Goal: Book appointment/travel/reservation

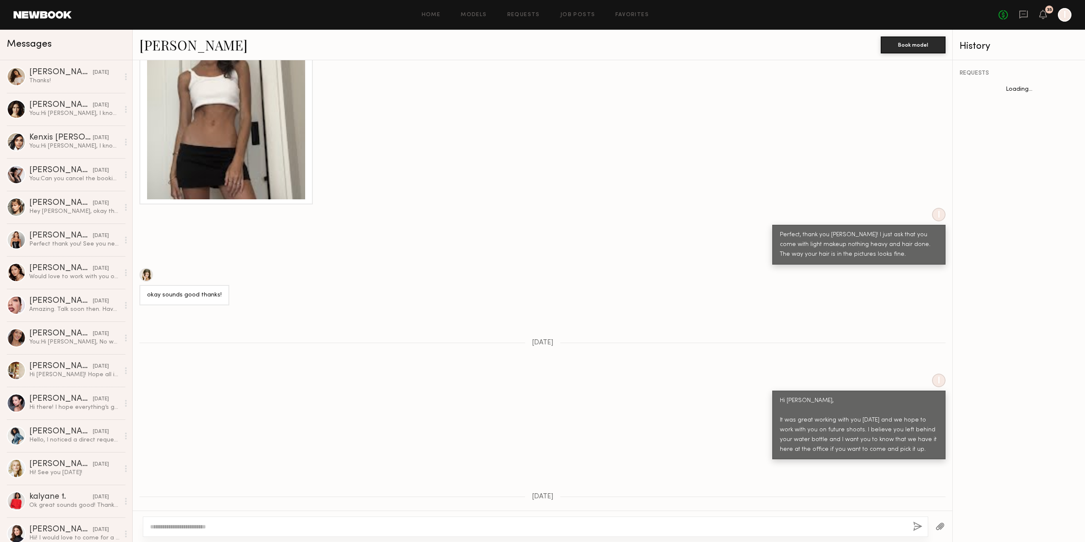
scroll to position [2683, 0]
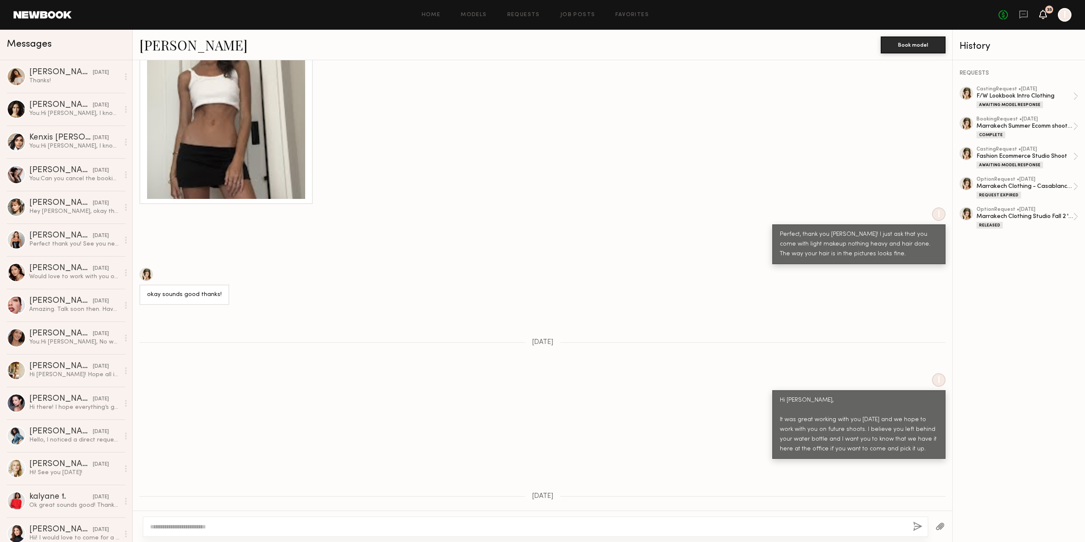
click at [1040, 15] on icon at bounding box center [1043, 14] width 7 height 6
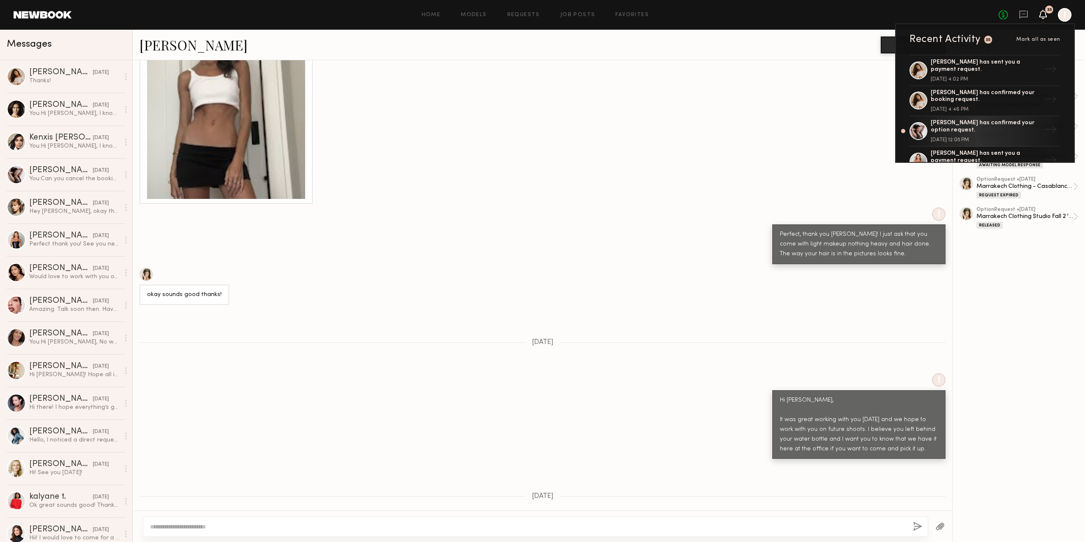
click at [1040, 15] on icon at bounding box center [1043, 14] width 7 height 6
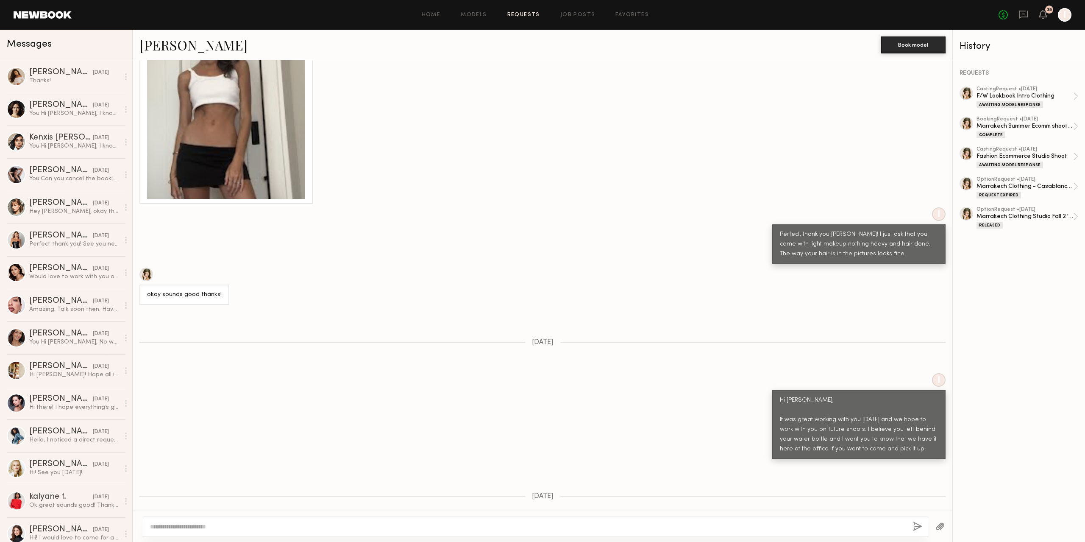
click at [514, 12] on link "Requests" at bounding box center [523, 15] width 33 height 6
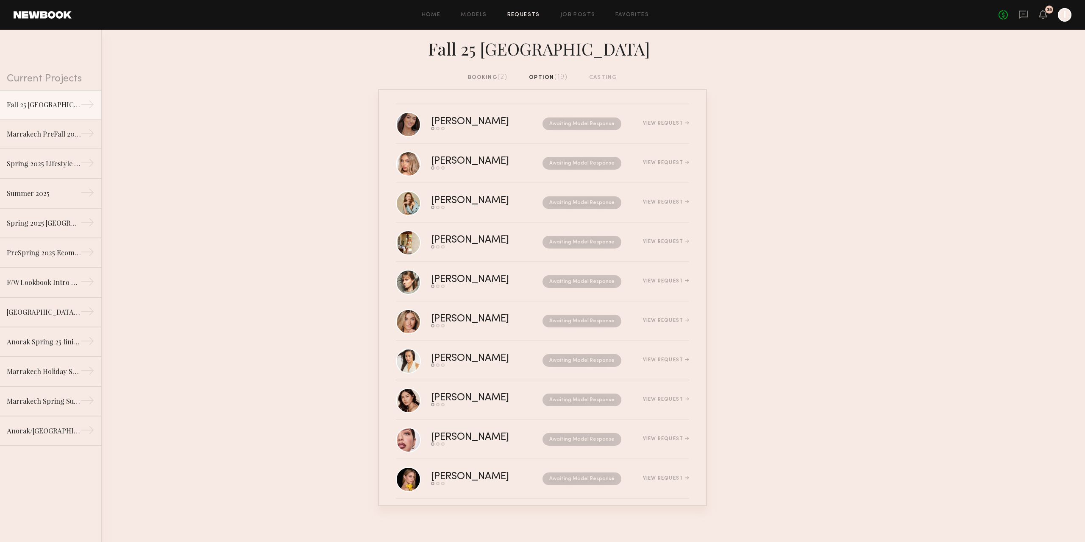
click at [557, 75] on div "booking (2) option (19) casting" at bounding box center [543, 77] width 150 height 9
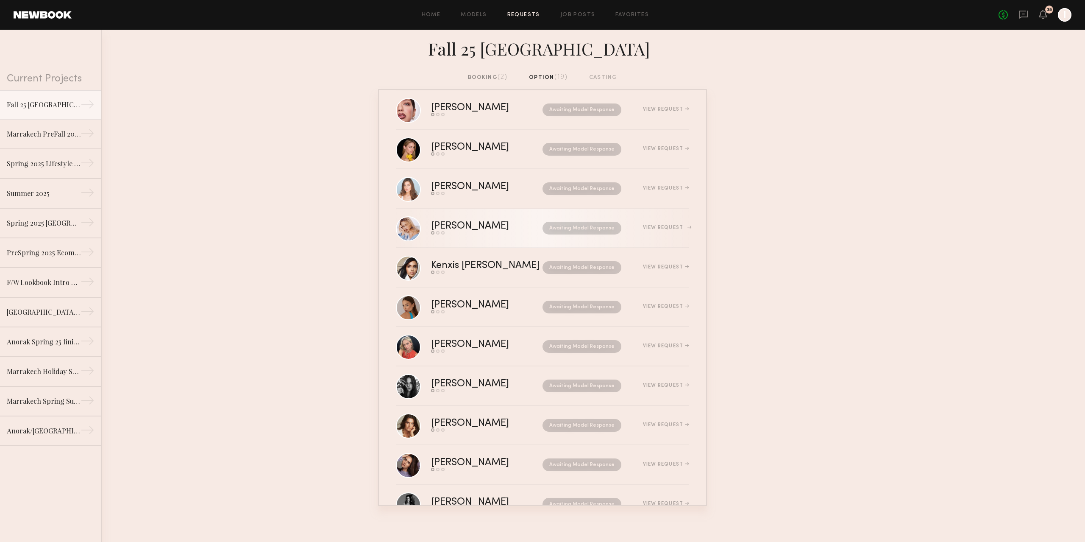
scroll to position [355, 0]
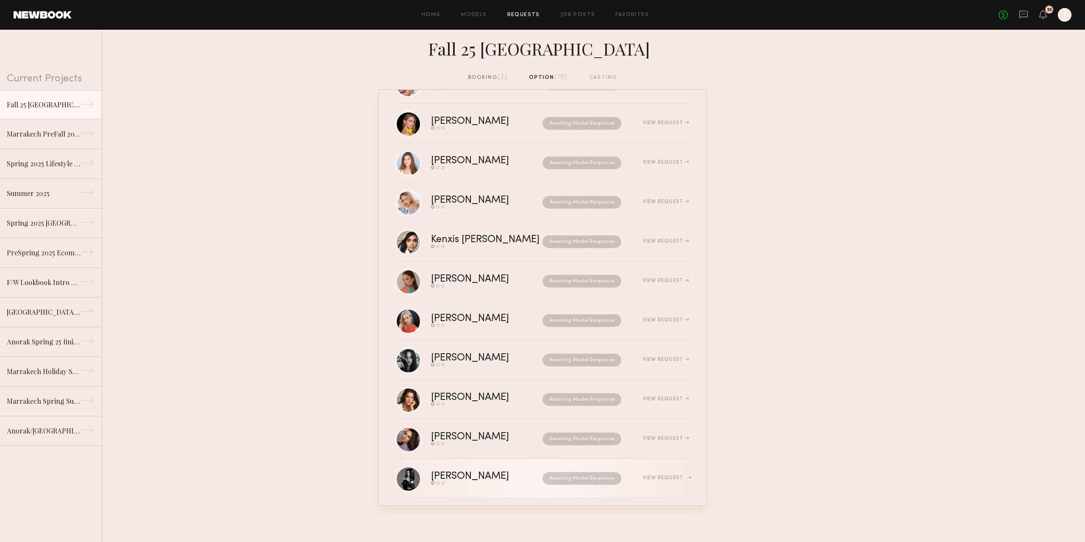
click at [661, 480] on link "Ashley B. Send request Model response Book model Awaiting Model Response View R…" at bounding box center [542, 478] width 293 height 39
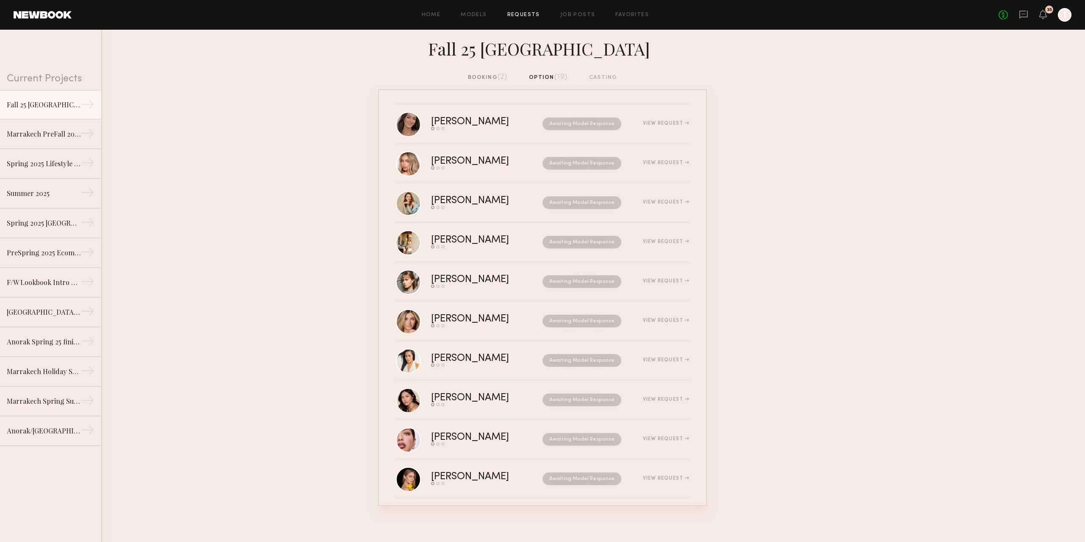
click at [487, 73] on div "booking (2)" at bounding box center [488, 77] width 40 height 9
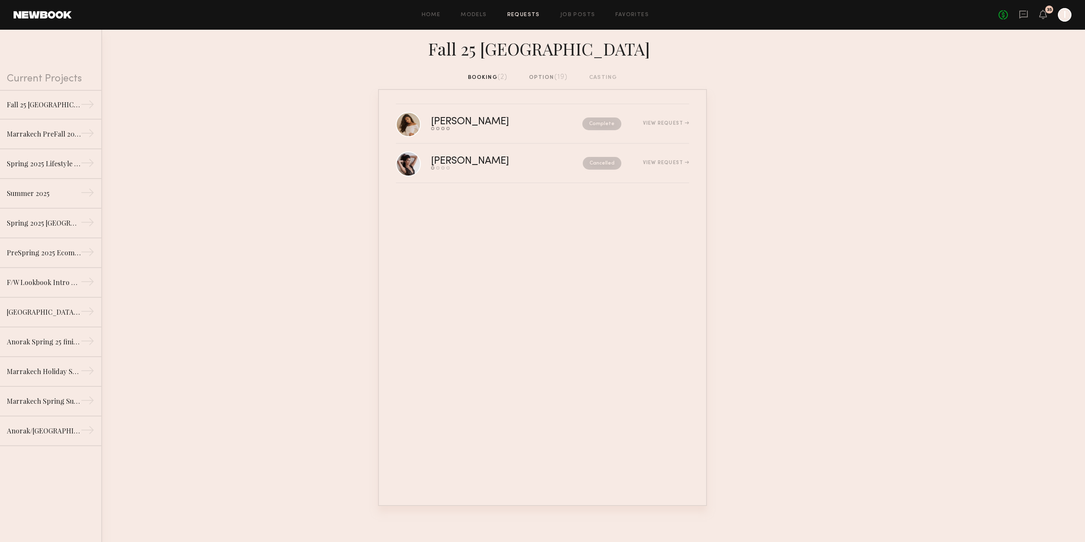
click at [543, 73] on div "option (19)" at bounding box center [548, 77] width 39 height 9
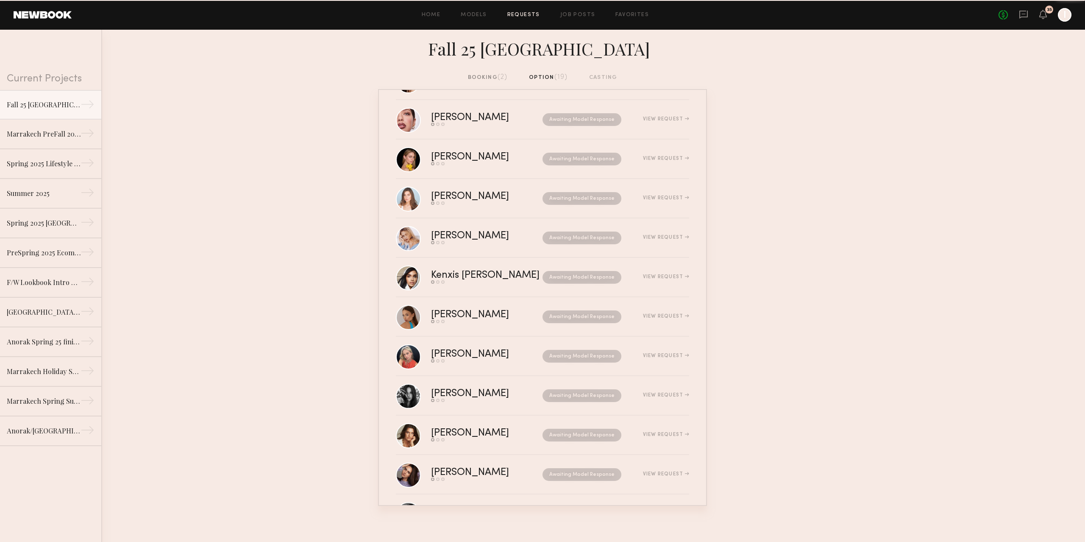
scroll to position [355, 0]
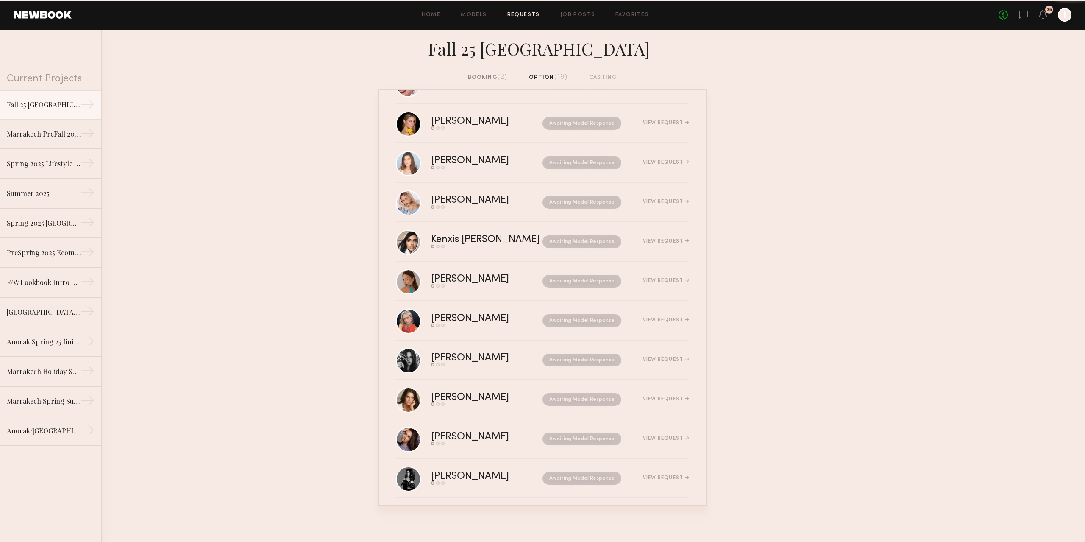
click at [610, 73] on div "booking (2) option (19) casting" at bounding box center [543, 77] width 150 height 9
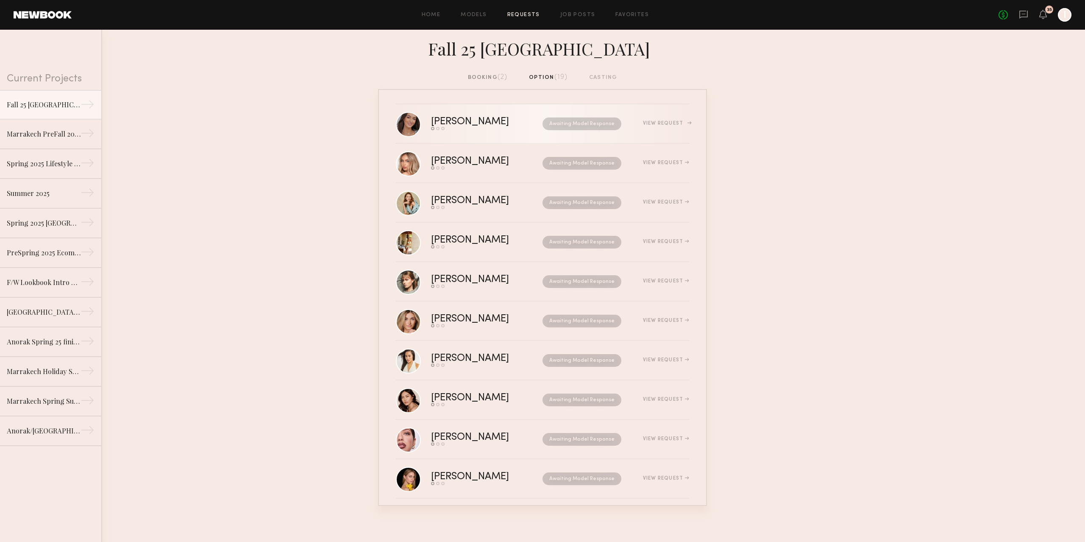
click at [649, 123] on div "View Request" at bounding box center [666, 123] width 46 height 5
click at [657, 156] on div "[PERSON_NAME] Send request Model response Book model Awaiting Model Response Vi…" at bounding box center [560, 162] width 258 height 13
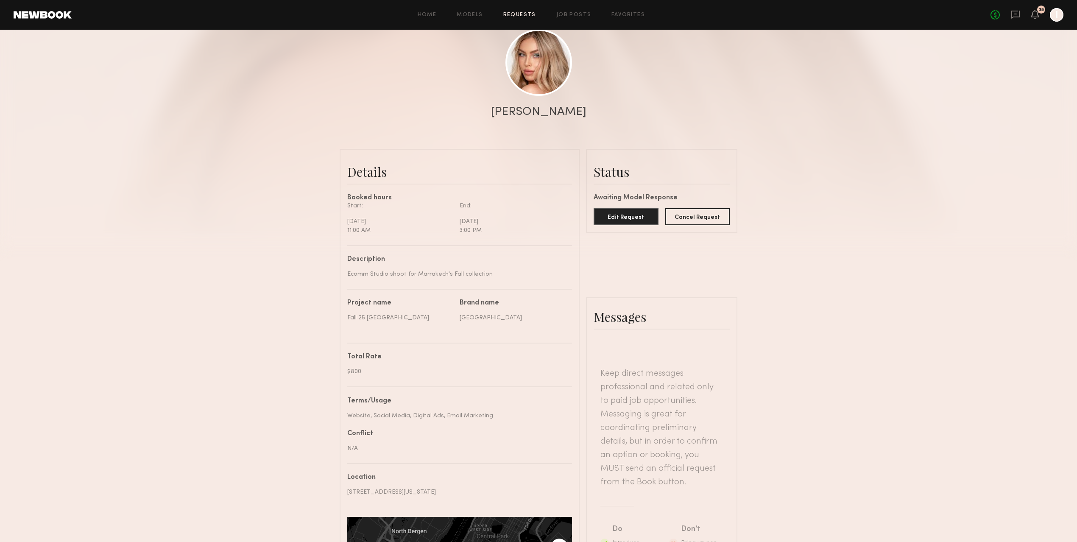
scroll to position [113, 0]
